Goal: Task Accomplishment & Management: Manage account settings

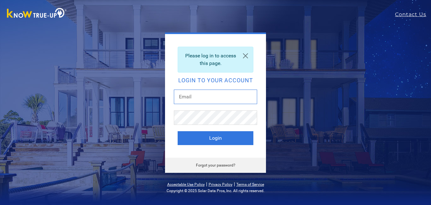
click at [217, 95] on input "text" at bounding box center [215, 97] width 83 height 15
type input "reagan.chris@gmail.com"
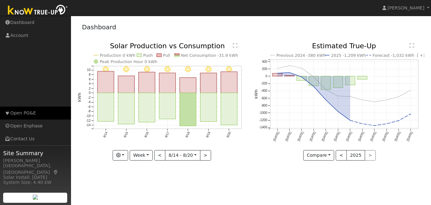
click at [28, 114] on link "Open PG&E" at bounding box center [35, 113] width 71 height 13
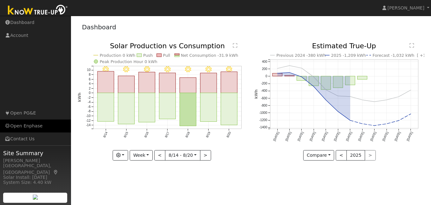
click at [32, 129] on link "Open Enphase" at bounding box center [35, 126] width 71 height 13
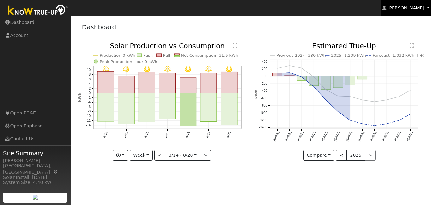
click at [419, 8] on span "[PERSON_NAME]" at bounding box center [406, 7] width 37 height 5
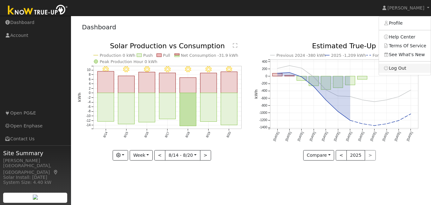
click at [403, 69] on link "Log Out" at bounding box center [405, 68] width 52 height 9
